Goal: Information Seeking & Learning: Learn about a topic

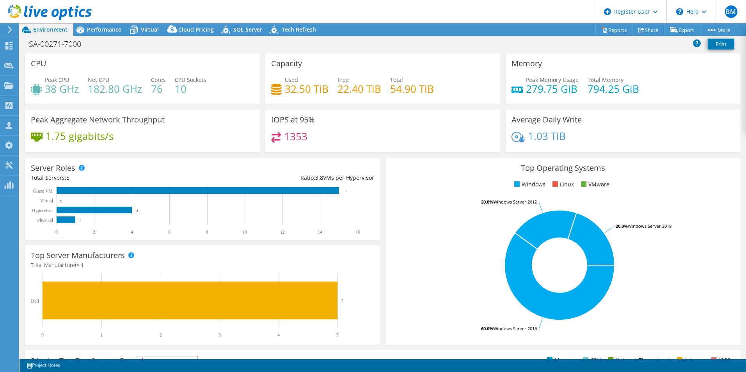
select select "USD"
click at [106, 27] on span "Performance" at bounding box center [104, 29] width 34 height 7
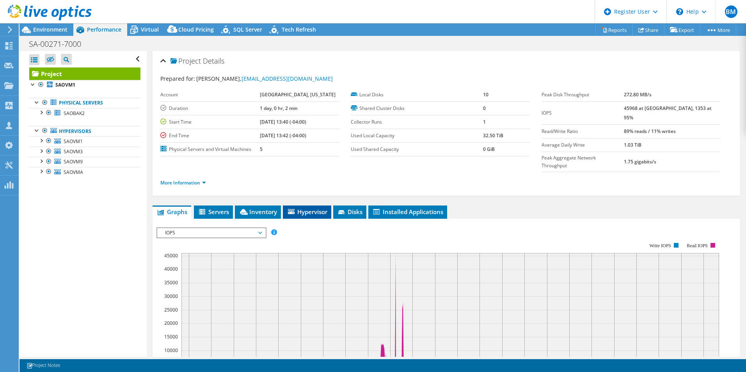
click at [326, 206] on li "Hypervisor" at bounding box center [307, 212] width 48 height 13
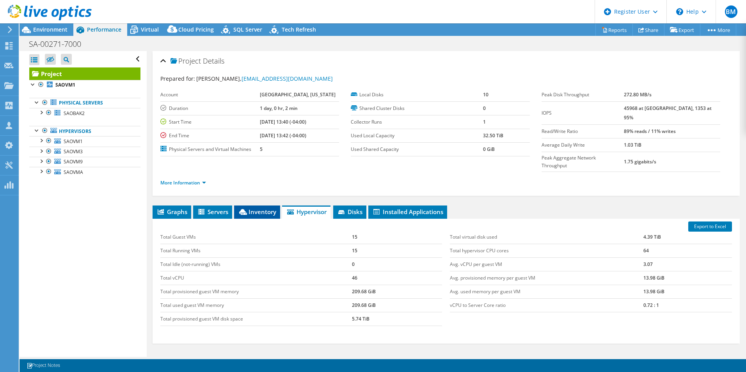
click at [262, 208] on span "Inventory" at bounding box center [257, 212] width 38 height 8
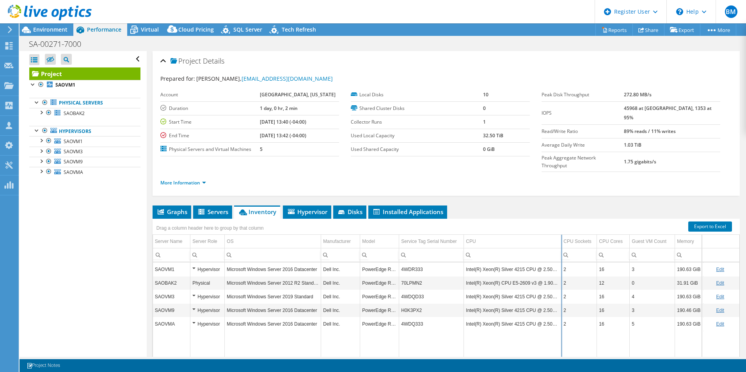
click at [560, 220] on div "Drag a column header here to group by that column Server Name Server Role OS Ma…" at bounding box center [445, 302] width 587 height 166
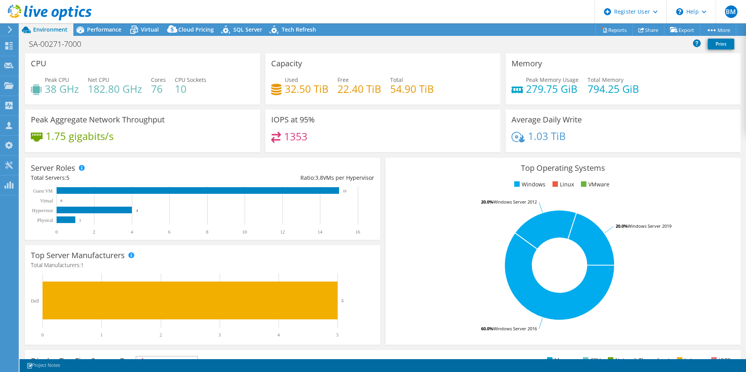
select select "USD"
